Goal: Register for event/course

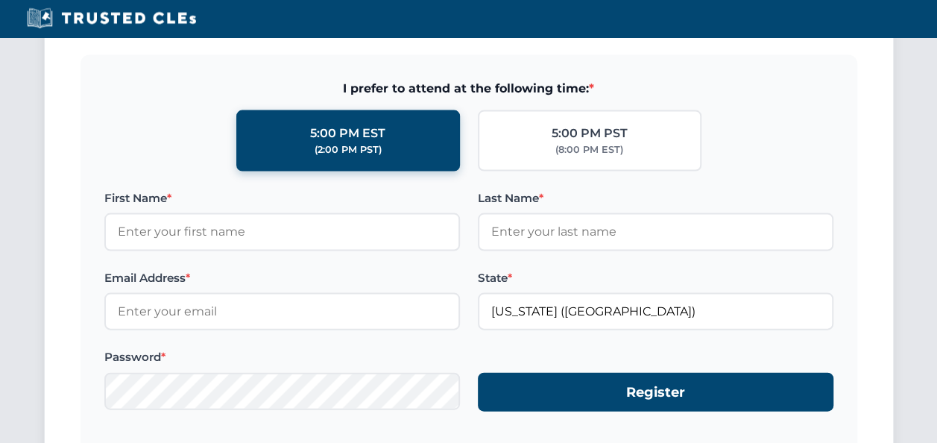
scroll to position [1416, 0]
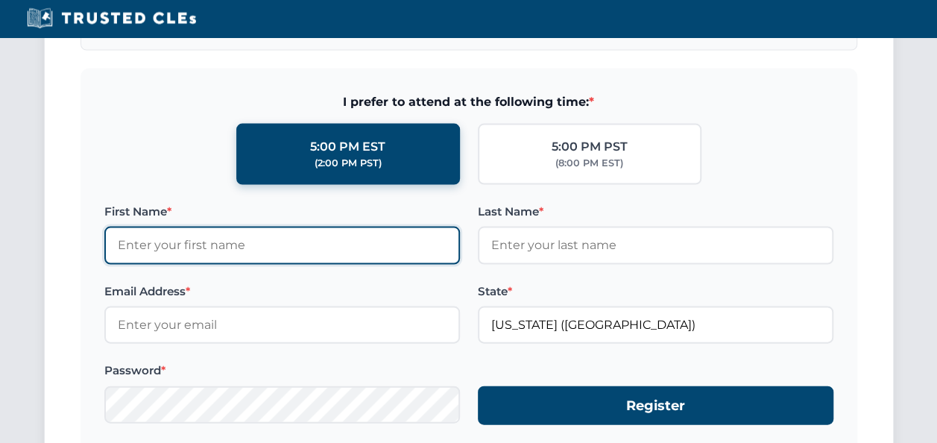
click at [195, 247] on input "First Name *" at bounding box center [281, 245] width 355 height 37
type input "[PERSON_NAME]"
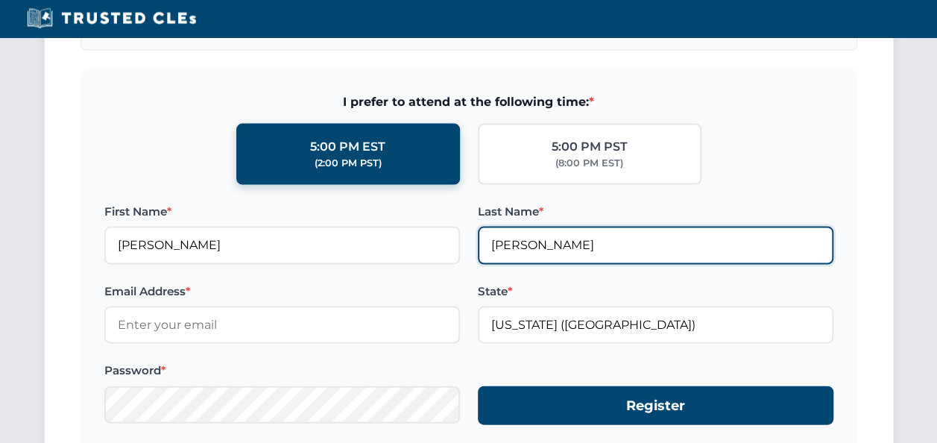
type input "[PERSON_NAME]"
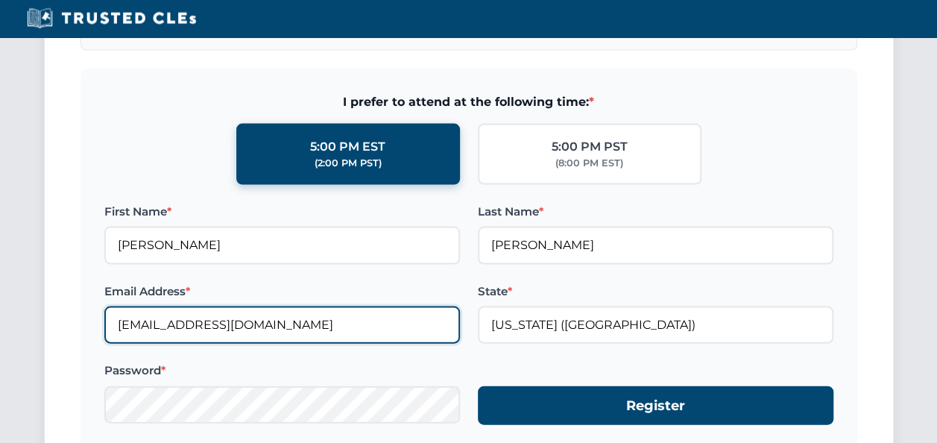
type input "[EMAIL_ADDRESS][DOMAIN_NAME]"
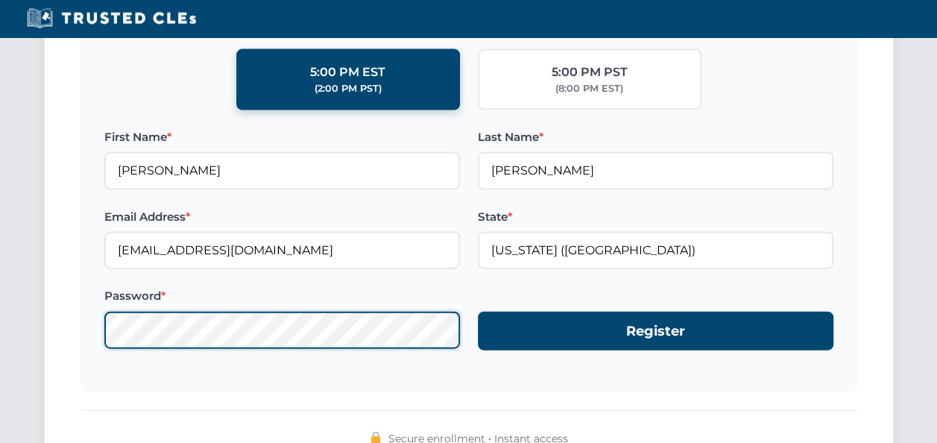
scroll to position [1565, 0]
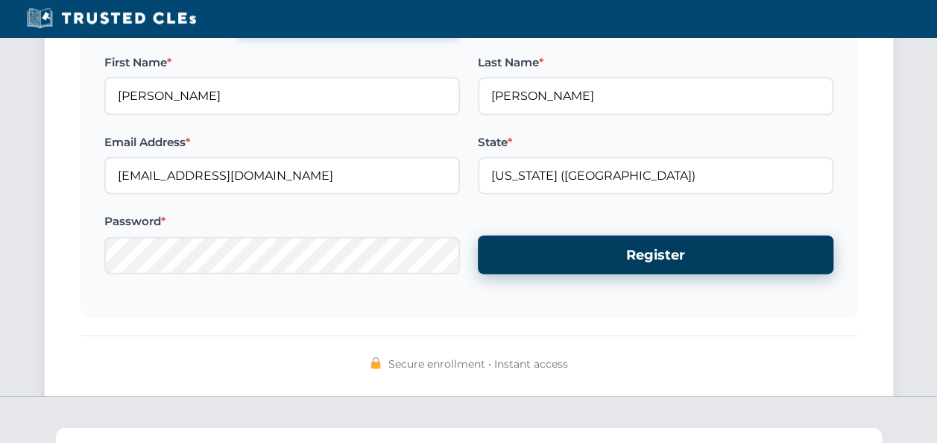
click at [647, 254] on button "Register" at bounding box center [655, 254] width 355 height 39
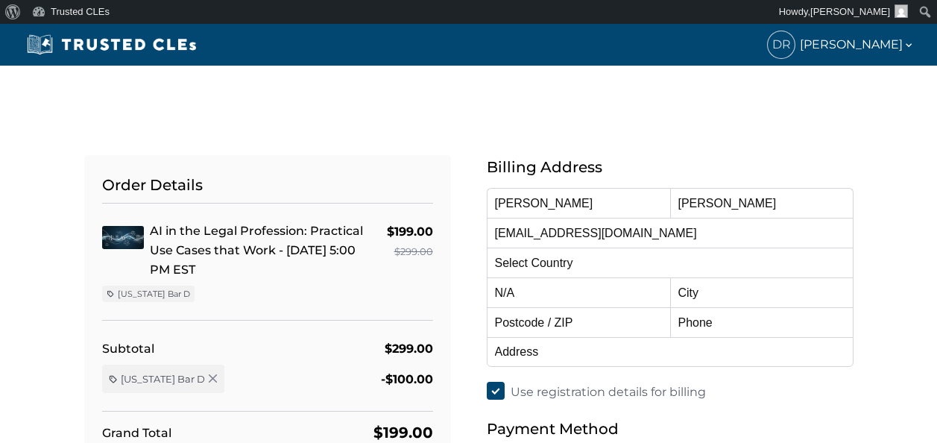
select select "[GEOGRAPHIC_DATA]"
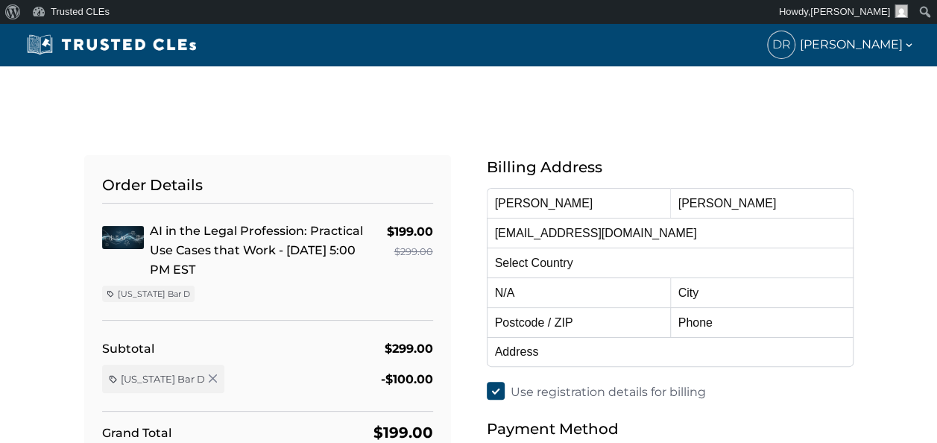
select select "[US_STATE]"
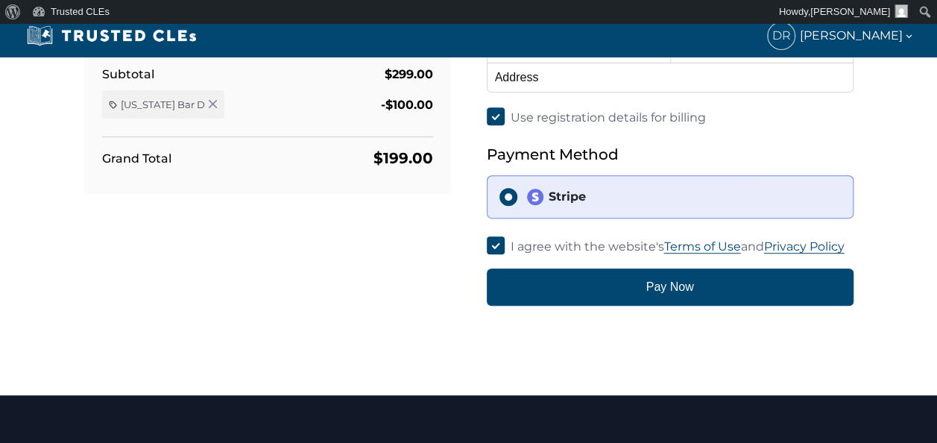
scroll to position [298, 0]
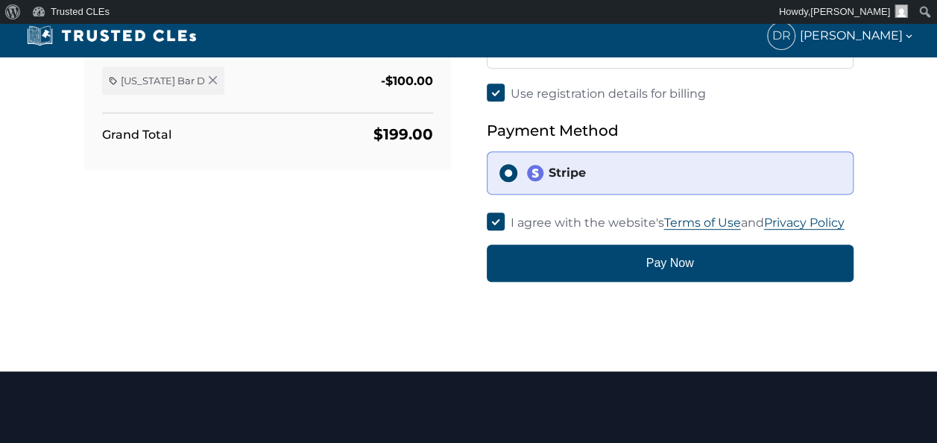
click at [641, 165] on div "Stripe" at bounding box center [683, 173] width 314 height 18
click at [517, 165] on input "Stripe" at bounding box center [508, 173] width 18 height 18
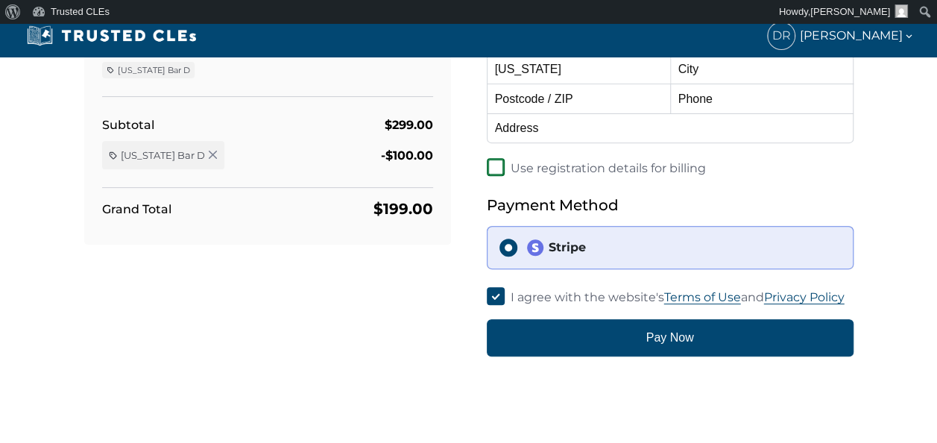
click at [493, 164] on input "Use registration details for billing" at bounding box center [496, 167] width 18 height 18
checkbox input "false"
select select
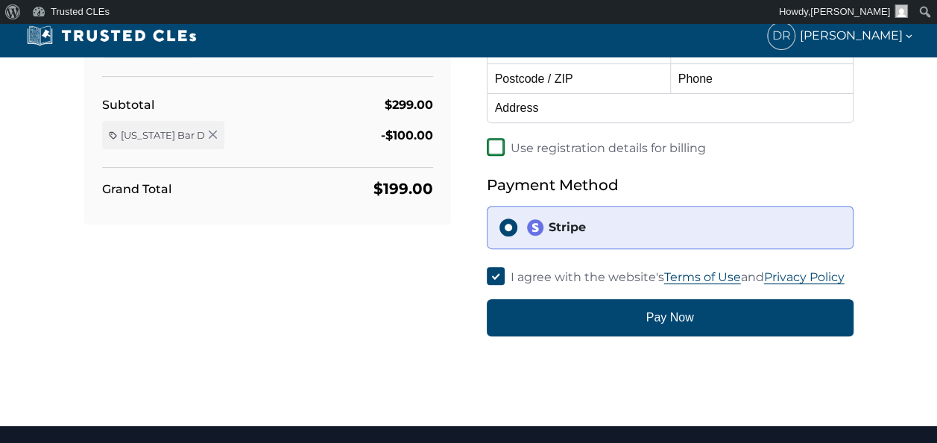
scroll to position [298, 0]
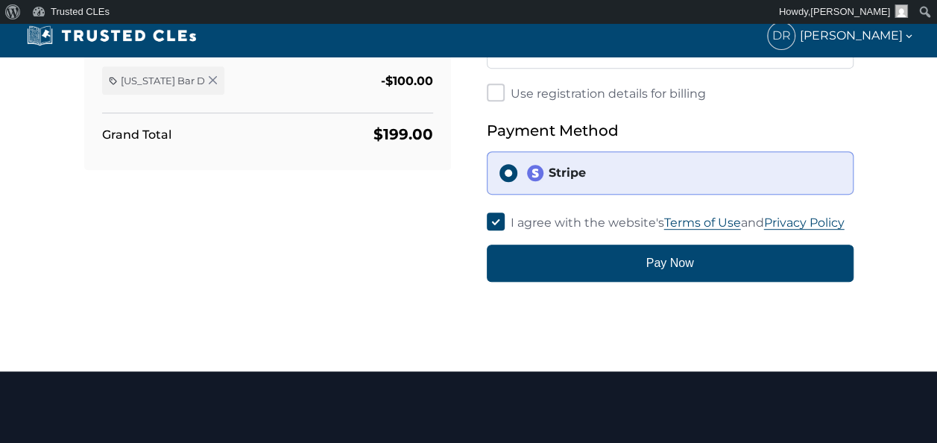
click at [608, 174] on div "Stripe" at bounding box center [683, 173] width 314 height 18
click at [517, 174] on input "Stripe" at bounding box center [508, 173] width 18 height 18
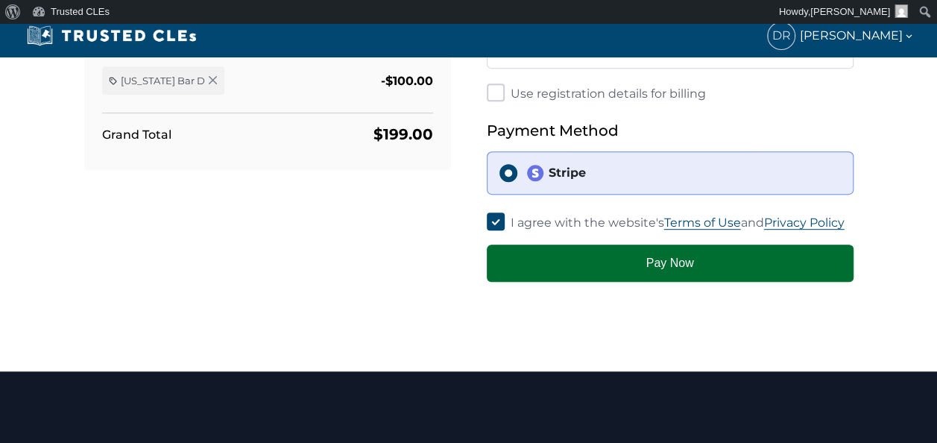
click at [656, 258] on button "Pay Now" at bounding box center [670, 262] width 367 height 37
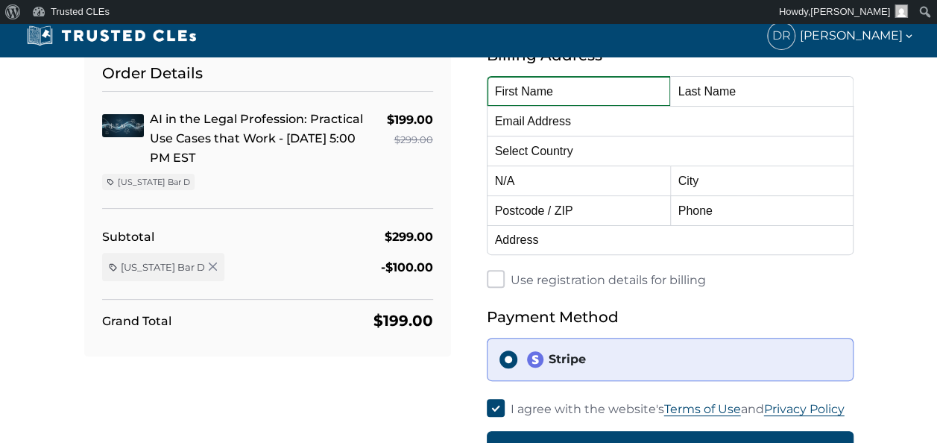
scroll to position [0, 0]
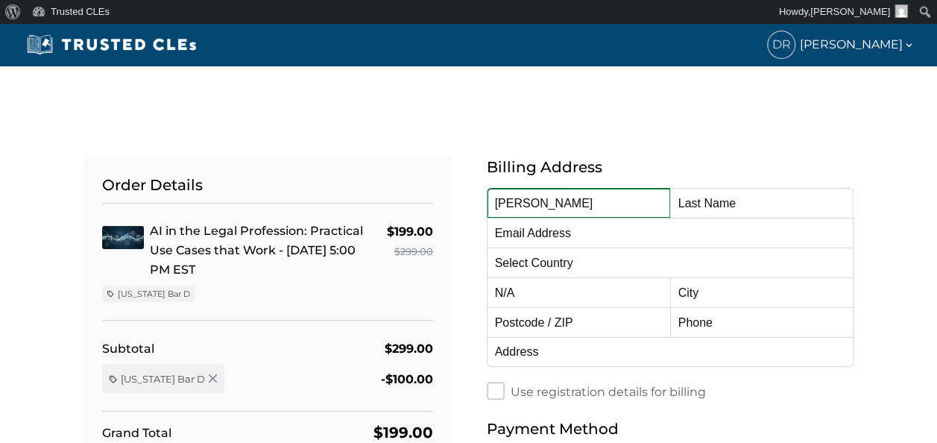
type input "[PERSON_NAME]"
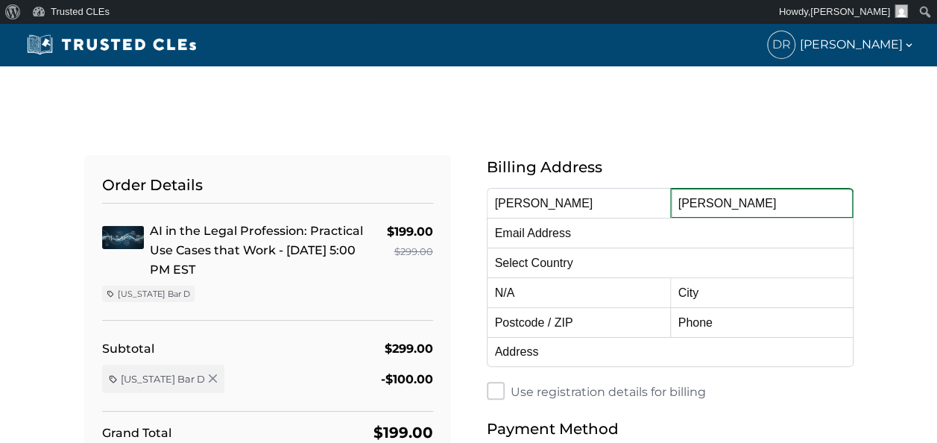
type input "[PERSON_NAME]"
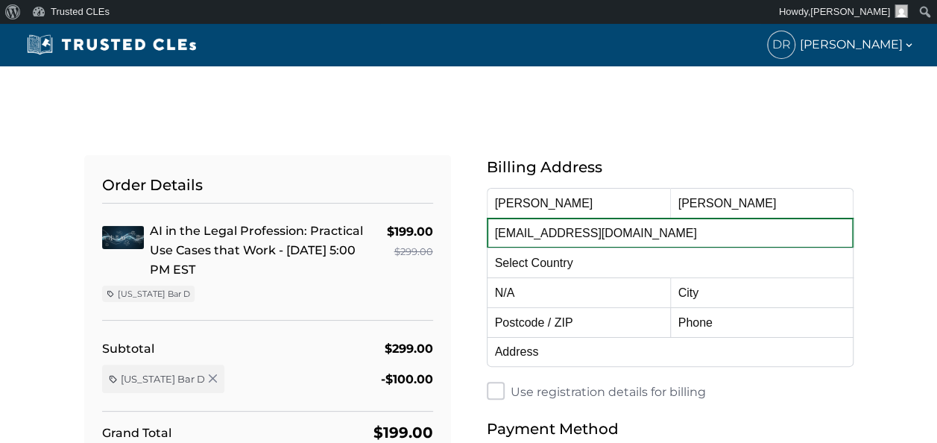
type input "[EMAIL_ADDRESS][DOMAIN_NAME]"
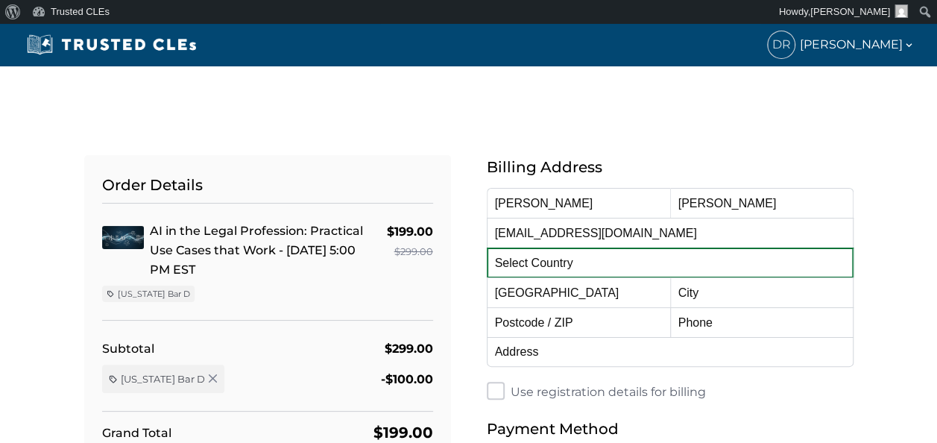
click at [532, 256] on select "Select Country [GEOGRAPHIC_DATA] [GEOGRAPHIC_DATA] [GEOGRAPHIC_DATA] [GEOGRAPHI…" at bounding box center [670, 262] width 367 height 30
select select "[GEOGRAPHIC_DATA]"
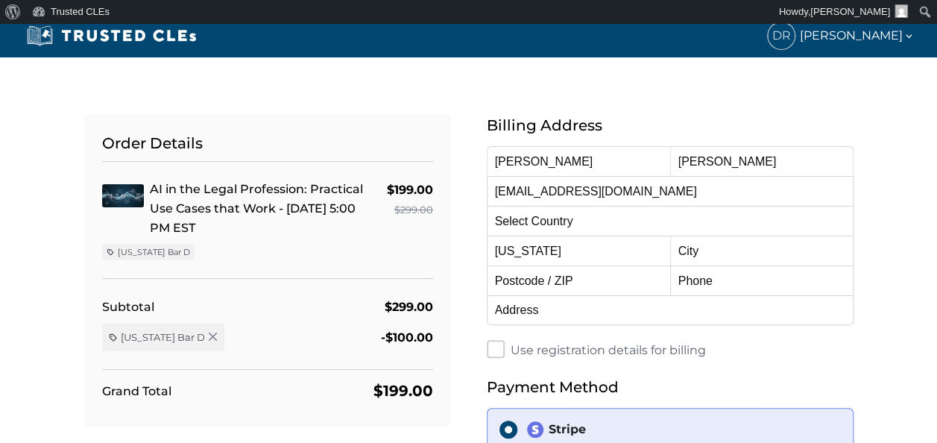
scroll to position [75, 0]
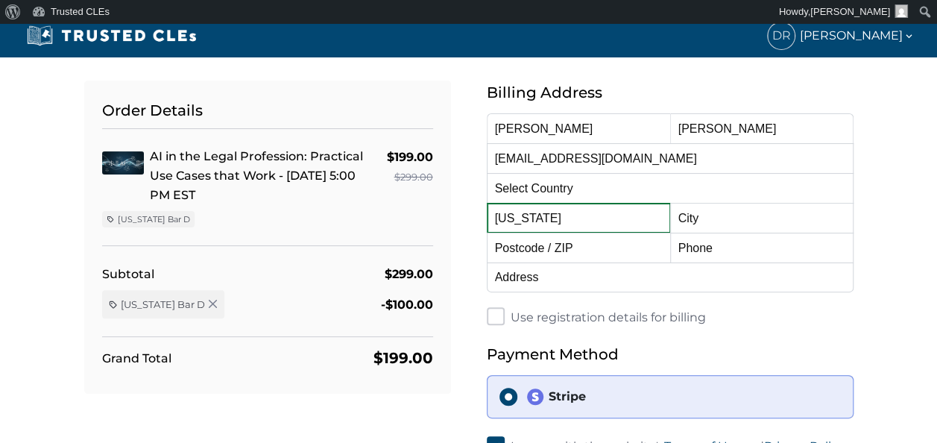
select select "[US_STATE]"
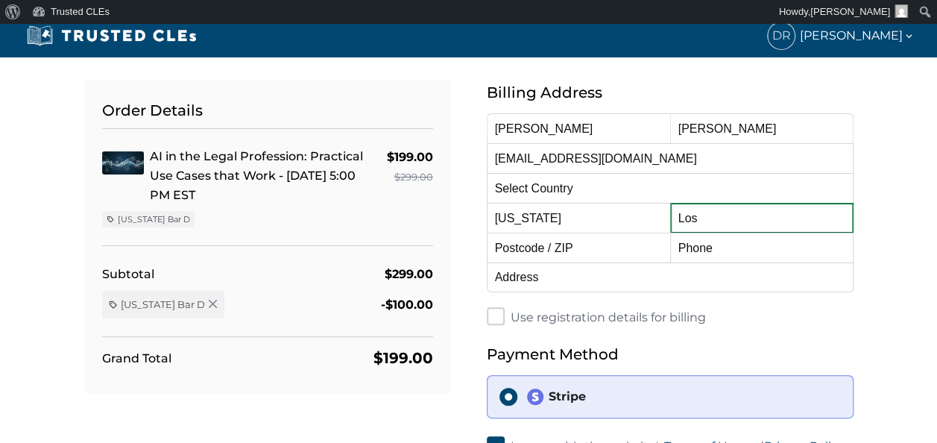
type input "[GEOGRAPHIC_DATA]"
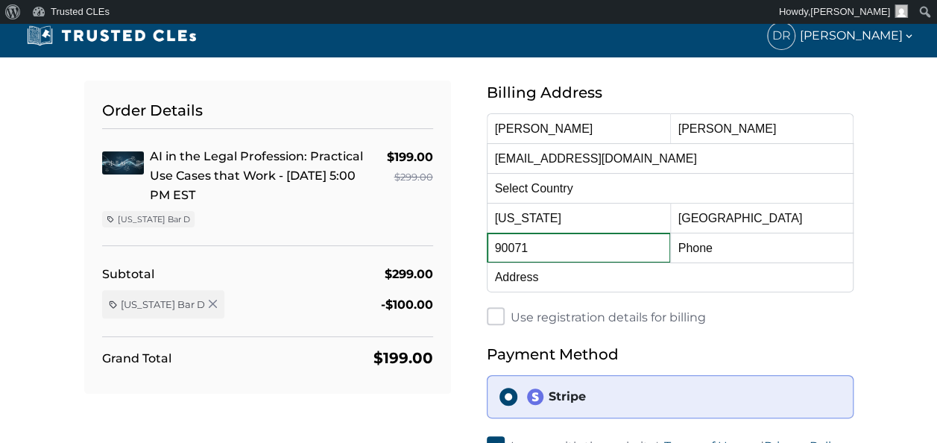
type input "90071"
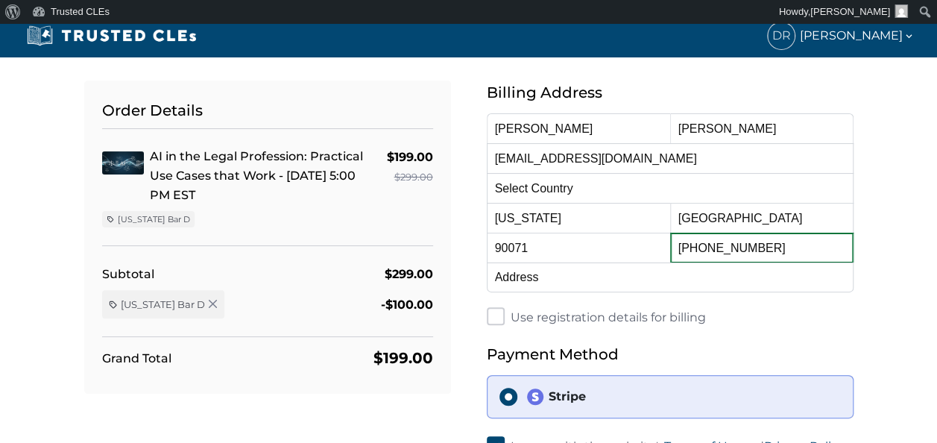
type input "[PHONE_NUMBER]"
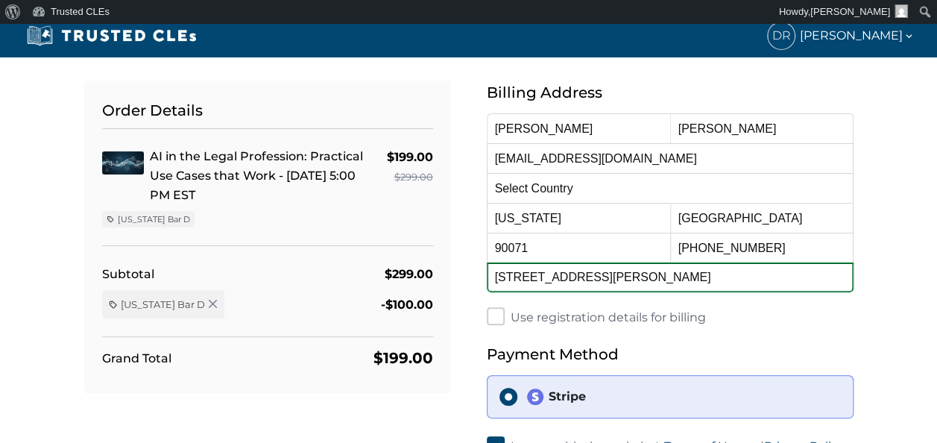
type input "[STREET_ADDRESS][PERSON_NAME]"
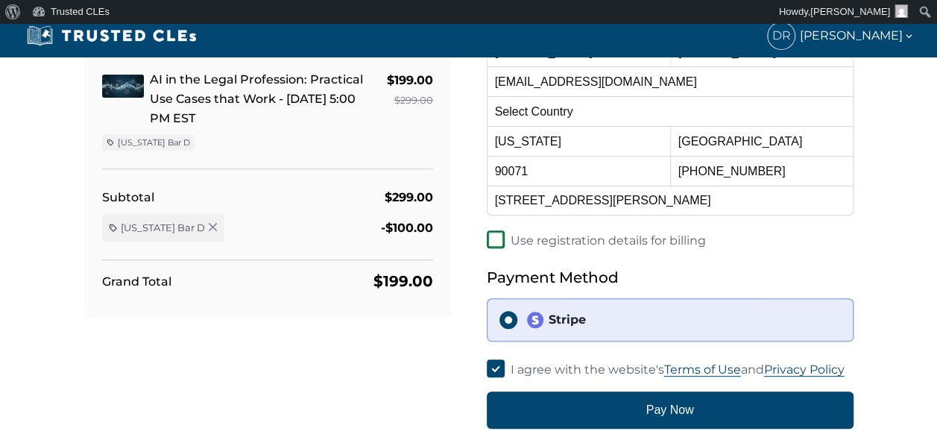
scroll to position [224, 0]
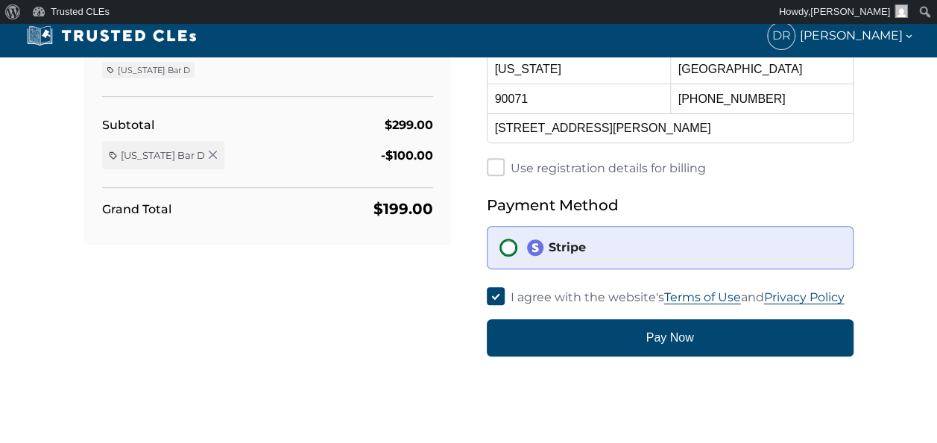
click at [505, 250] on input "Stripe" at bounding box center [508, 247] width 18 height 18
click at [508, 248] on input "Stripe" at bounding box center [508, 247] width 18 height 18
click at [629, 255] on div "Stripe" at bounding box center [683, 247] width 314 height 18
click at [517, 255] on input "Stripe" at bounding box center [508, 247] width 18 height 18
click at [601, 243] on div "Stripe" at bounding box center [683, 247] width 314 height 18
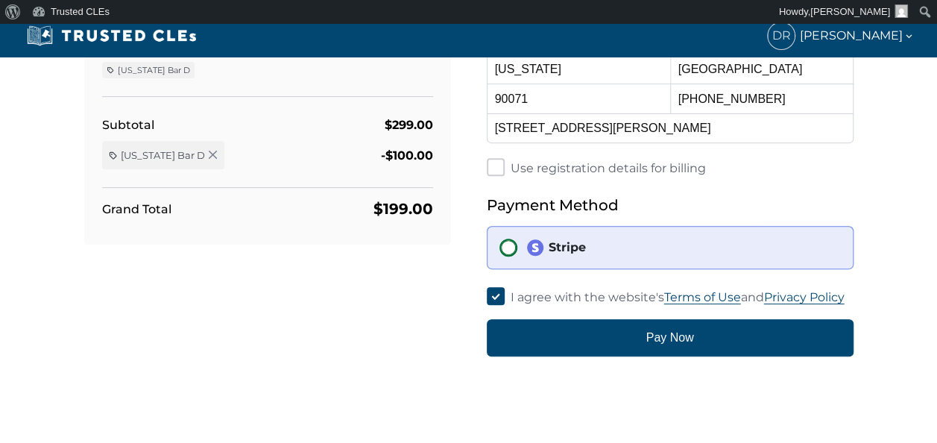
click at [517, 243] on input "Stripe" at bounding box center [508, 247] width 18 height 18
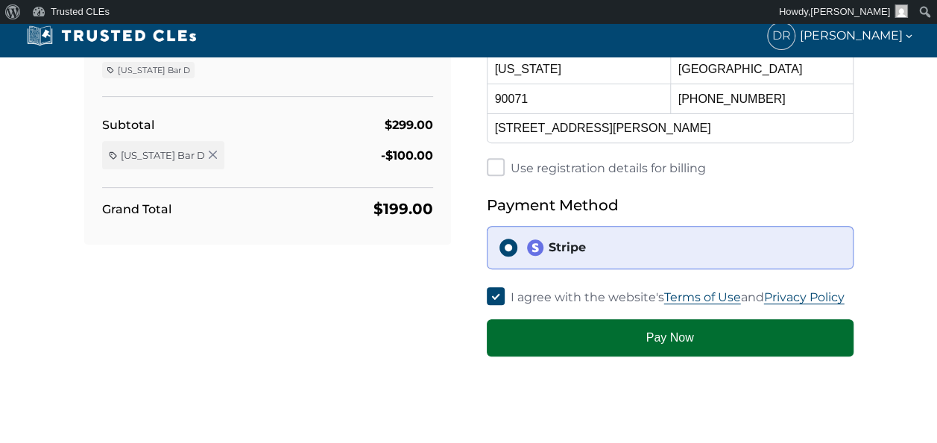
click at [663, 335] on button "Pay Now" at bounding box center [670, 337] width 367 height 37
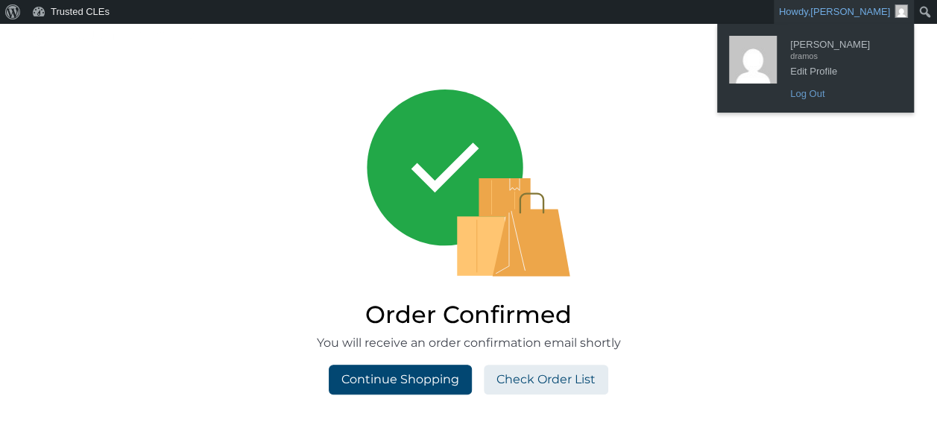
click at [816, 94] on link "Log Out" at bounding box center [842, 93] width 119 height 19
